Goal: Entertainment & Leisure: Consume media (video, audio)

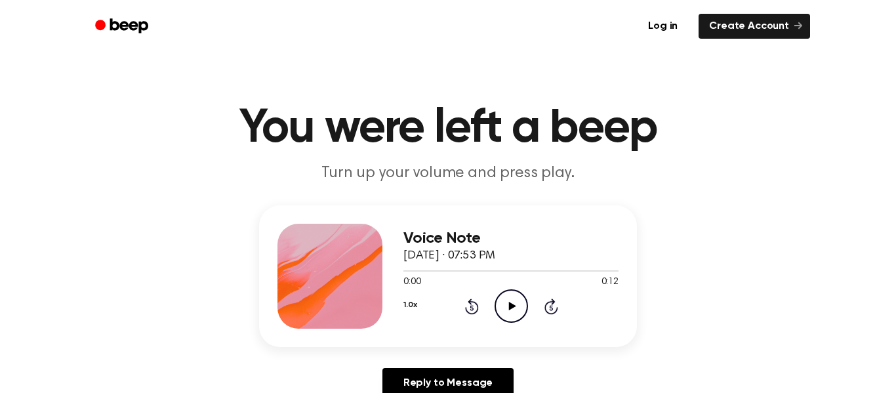
click at [518, 314] on icon "Play Audio" at bounding box center [510, 305] width 33 height 33
click at [525, 293] on icon "Play Audio" at bounding box center [510, 305] width 33 height 33
click at [515, 300] on icon "Pause Audio" at bounding box center [510, 305] width 33 height 33
click at [513, 292] on icon "Play Audio" at bounding box center [510, 305] width 33 height 33
click at [494, 303] on icon "Play Audio" at bounding box center [510, 305] width 33 height 33
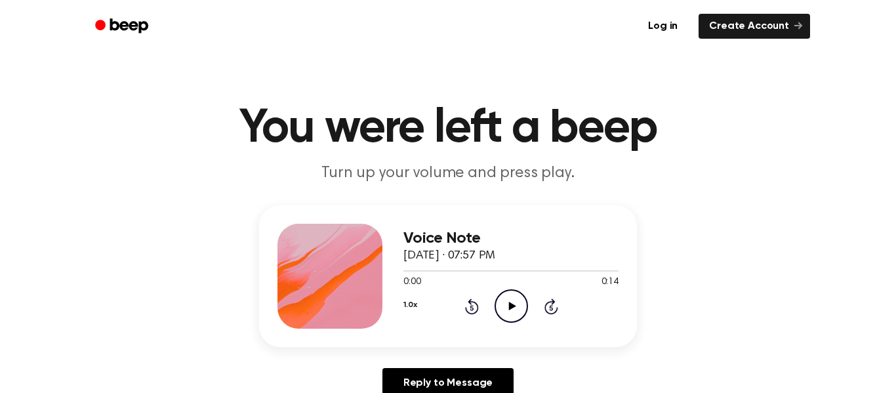
click at [506, 302] on icon "Play Audio" at bounding box center [510, 305] width 33 height 33
click at [507, 305] on icon "Play Audio" at bounding box center [510, 305] width 33 height 33
click at [532, 300] on div "1.0x Rewind 5 seconds Play Audio Skip 5 seconds" at bounding box center [510, 305] width 215 height 33
click at [508, 320] on icon "Play Audio" at bounding box center [510, 305] width 33 height 33
click at [508, 292] on icon "Play Audio" at bounding box center [510, 305] width 33 height 33
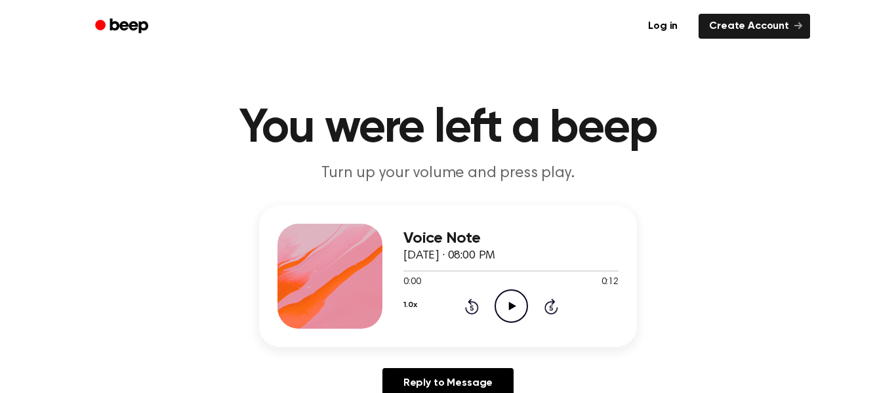
click at [508, 304] on icon "Play Audio" at bounding box center [510, 305] width 33 height 33
click at [544, 302] on icon "Skip 5 seconds" at bounding box center [551, 306] width 14 height 17
click at [525, 300] on icon "Play Audio" at bounding box center [510, 305] width 33 height 33
click at [519, 321] on icon "Play Audio" at bounding box center [510, 305] width 33 height 33
click at [492, 302] on div "1.0x Rewind 5 seconds Play Audio Skip 5 seconds" at bounding box center [510, 305] width 215 height 33
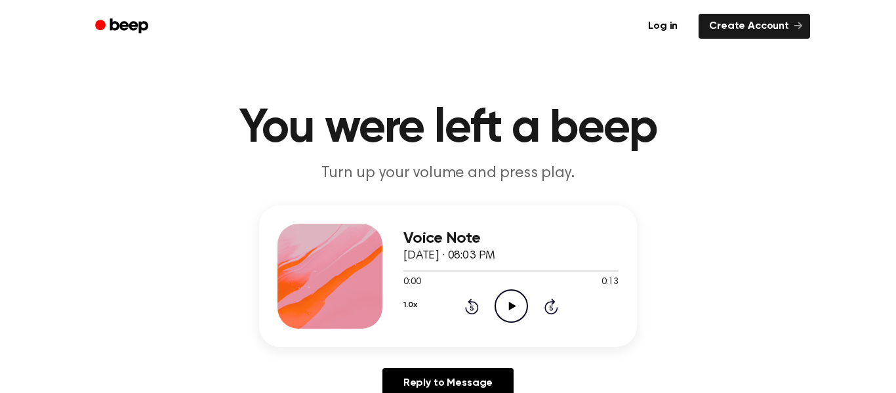
click at [523, 317] on circle at bounding box center [511, 306] width 32 height 32
click at [509, 309] on icon at bounding box center [511, 306] width 7 height 9
click at [517, 297] on icon "Play Audio" at bounding box center [510, 305] width 33 height 33
click at [522, 305] on icon "Play Audio" at bounding box center [510, 305] width 33 height 33
click at [515, 313] on icon "Play Audio" at bounding box center [510, 305] width 33 height 33
